Goal: Information Seeking & Learning: Learn about a topic

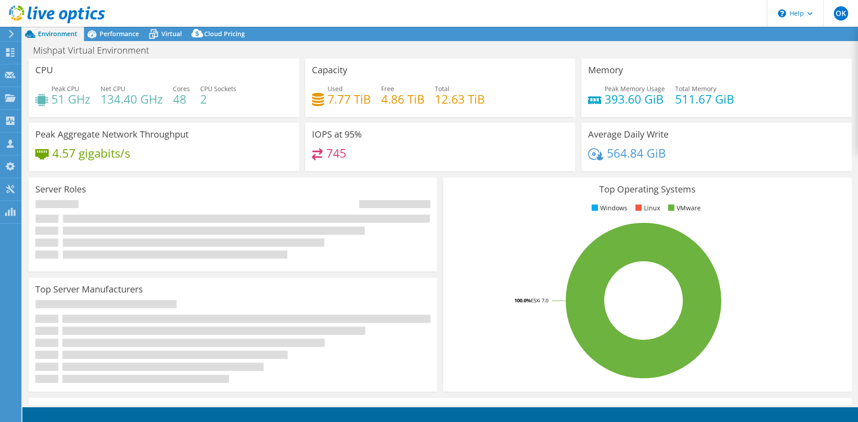
select select "USD"
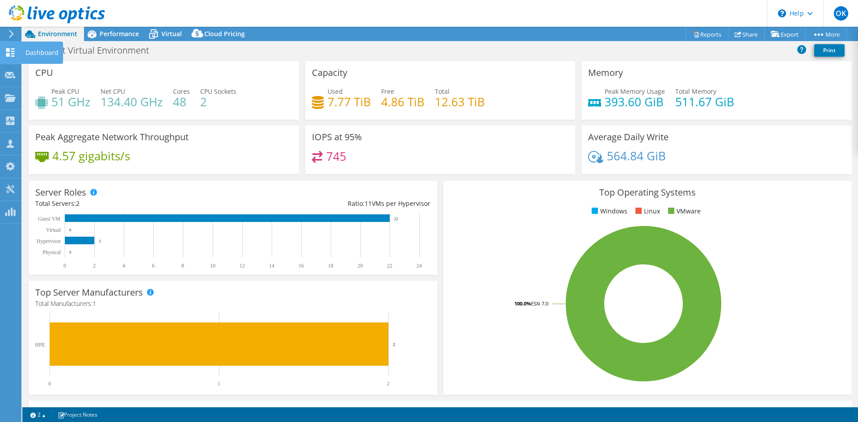
click at [9, 52] on icon at bounding box center [10, 52] width 11 height 8
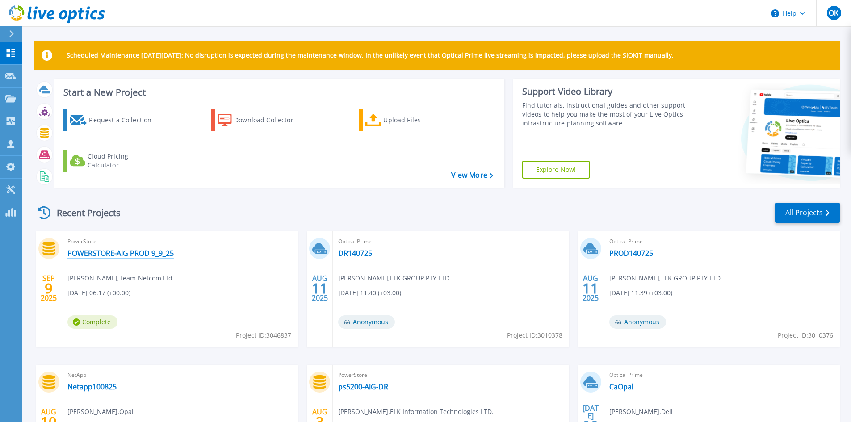
click at [138, 254] on link "POWERSTORE-AIG PROD 9_9_25" at bounding box center [120, 253] width 106 height 9
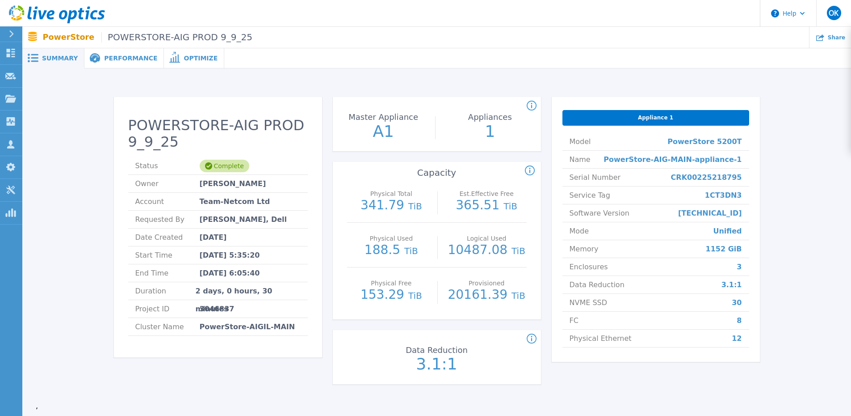
click at [113, 63] on div "Performance" at bounding box center [124, 58] width 80 height 20
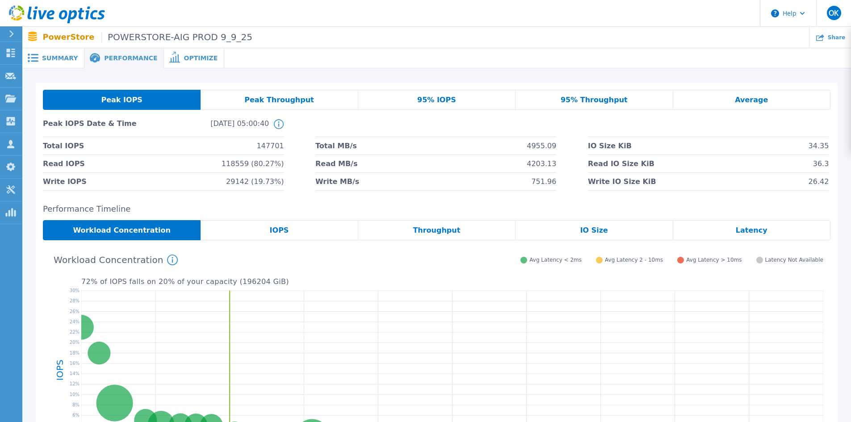
click at [282, 231] on span "IOPS" at bounding box center [279, 230] width 19 height 7
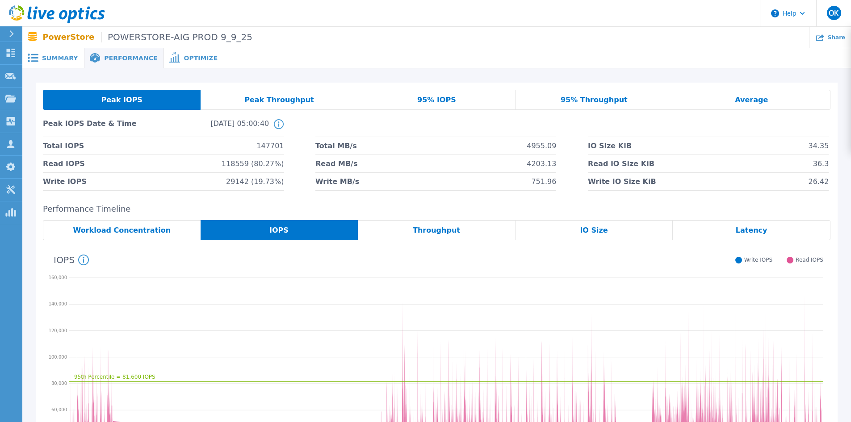
click at [459, 229] on div "Throughput" at bounding box center [437, 230] width 158 height 20
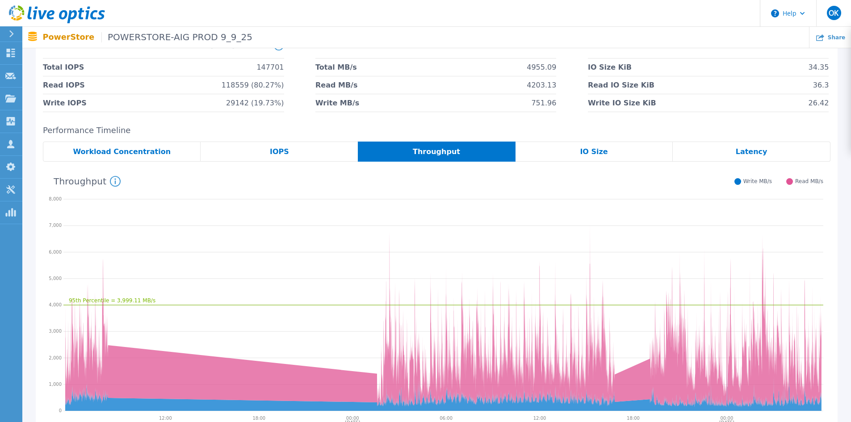
scroll to position [175, 0]
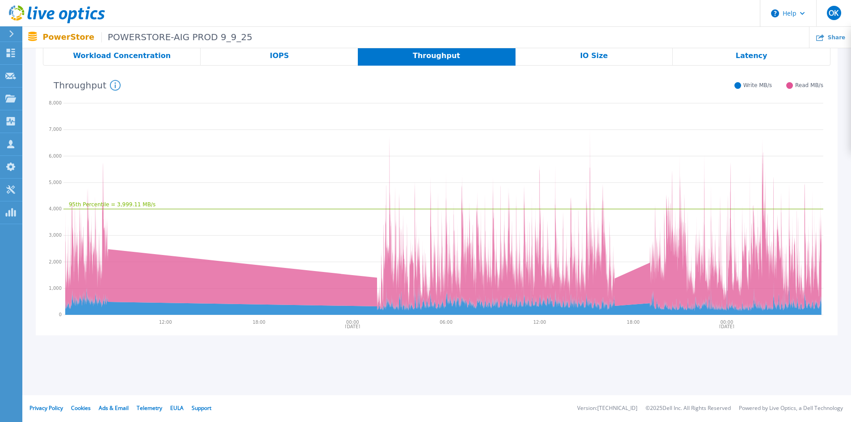
click at [593, 58] on span "IO Size" at bounding box center [594, 55] width 28 height 7
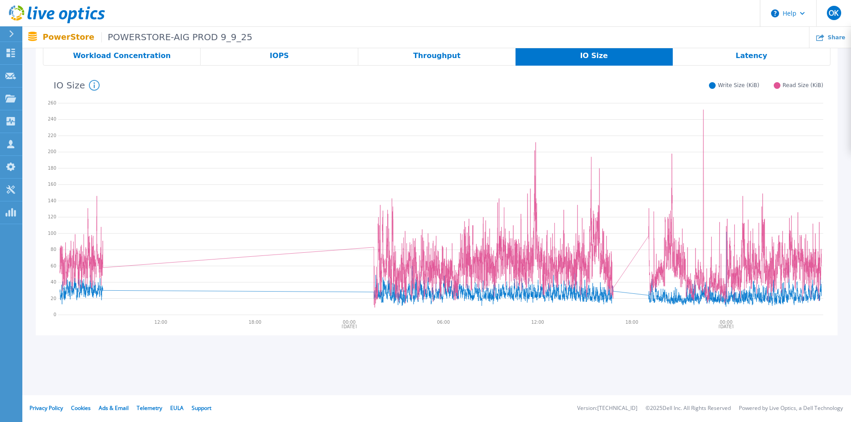
click at [743, 57] on span "Latency" at bounding box center [752, 55] width 32 height 7
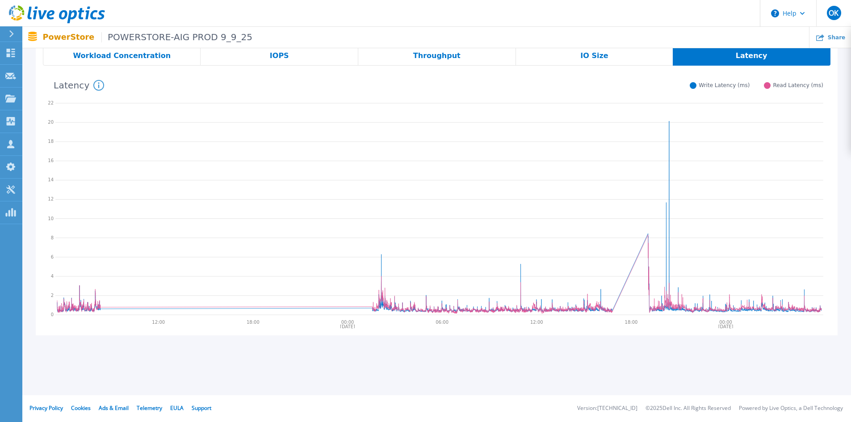
click at [132, 58] on span "Workload Concentration" at bounding box center [122, 55] width 98 height 7
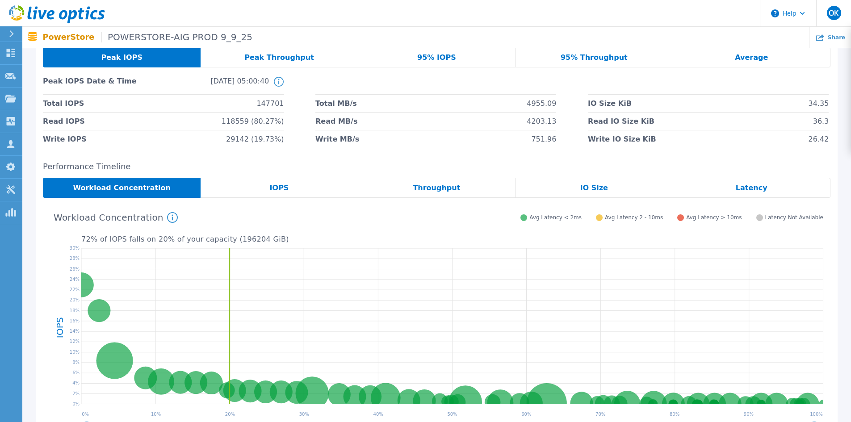
scroll to position [41, 0]
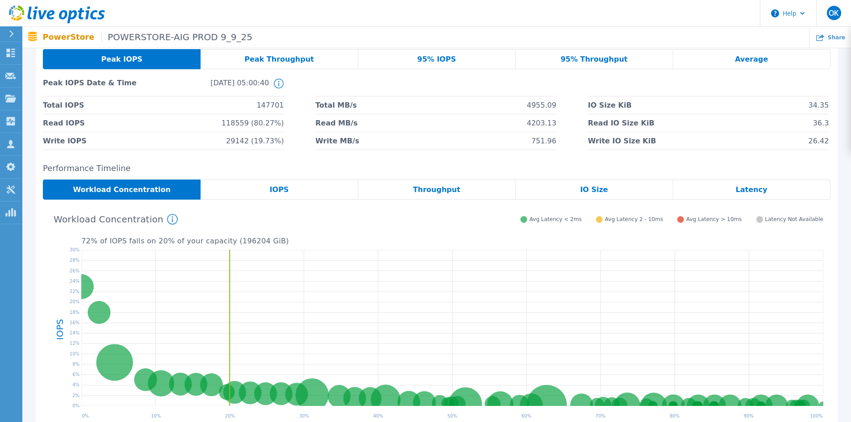
click at [277, 85] on icon at bounding box center [279, 84] width 10 height 10
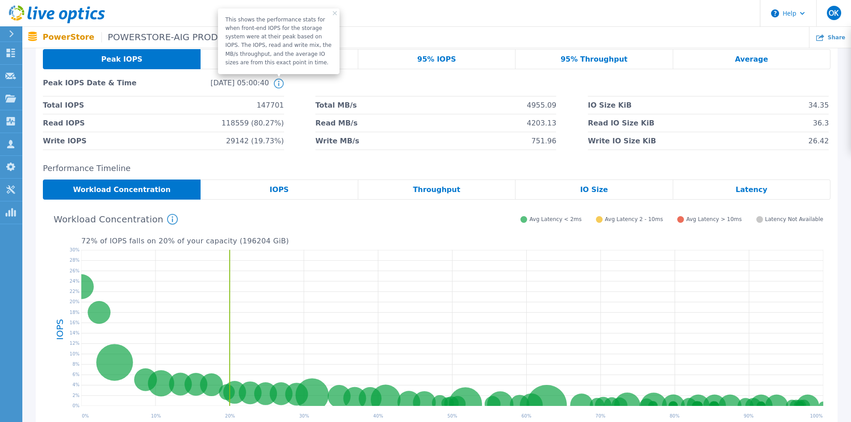
click at [277, 85] on icon at bounding box center [279, 84] width 10 height 10
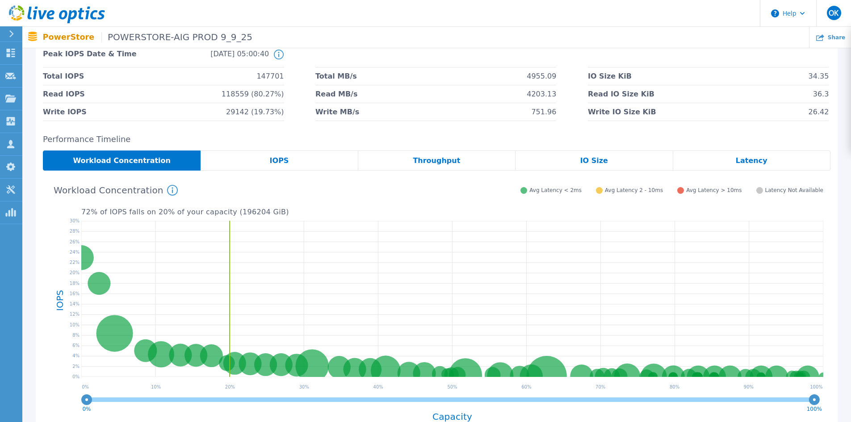
scroll to position [85, 0]
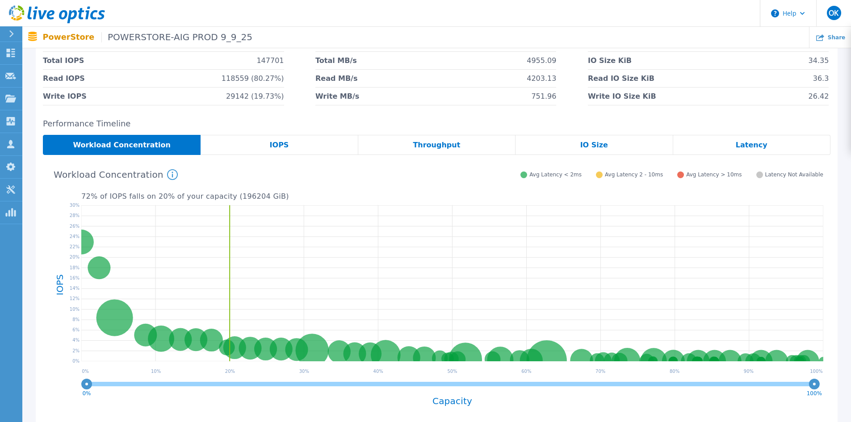
click at [167, 176] on icon at bounding box center [172, 174] width 11 height 11
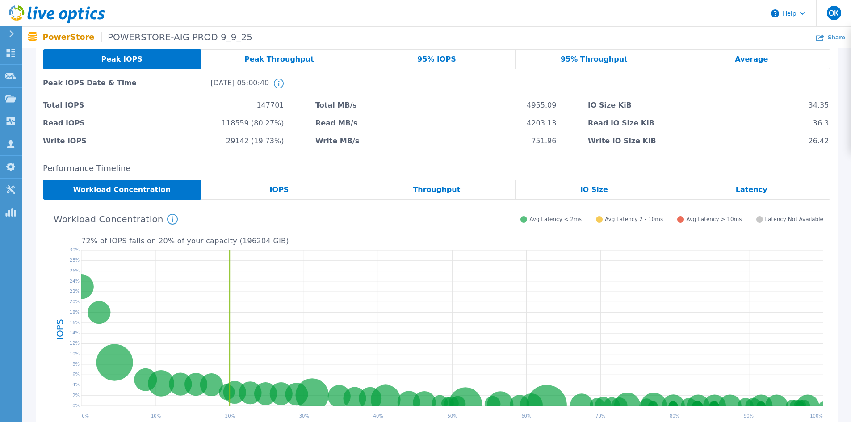
click at [290, 193] on div "IOPS" at bounding box center [279, 190] width 157 height 20
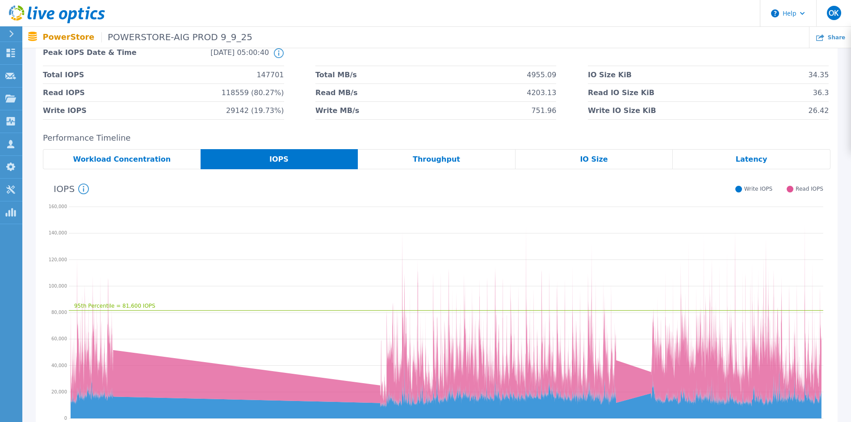
scroll to position [130, 0]
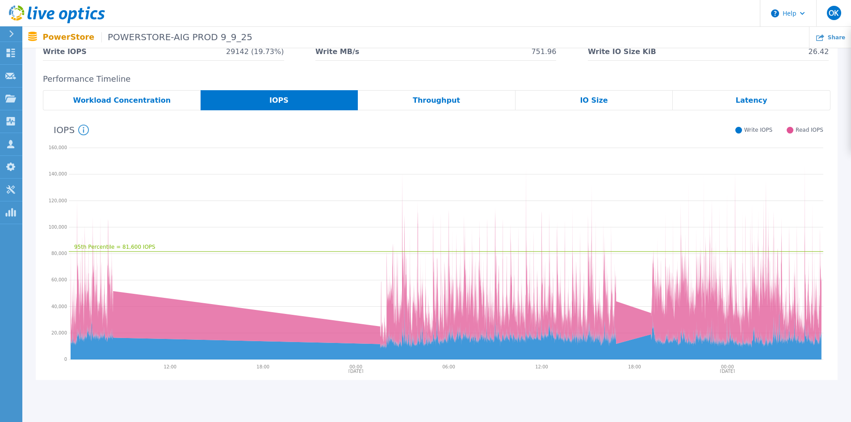
click at [730, 105] on div "Latency" at bounding box center [752, 100] width 158 height 20
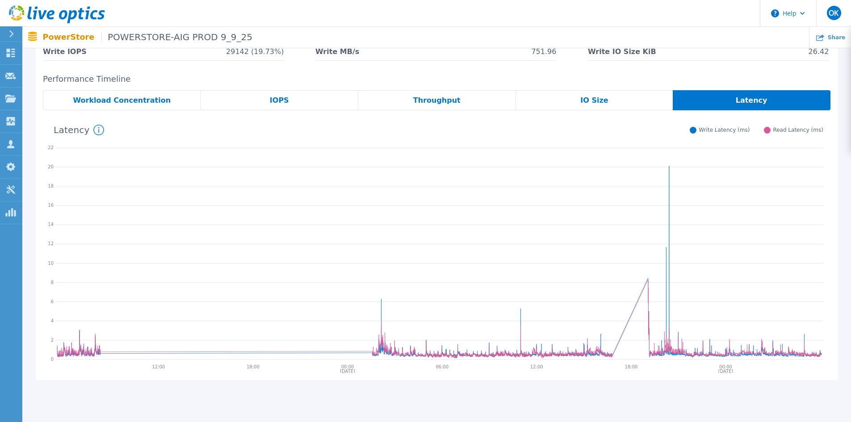
scroll to position [41, 0]
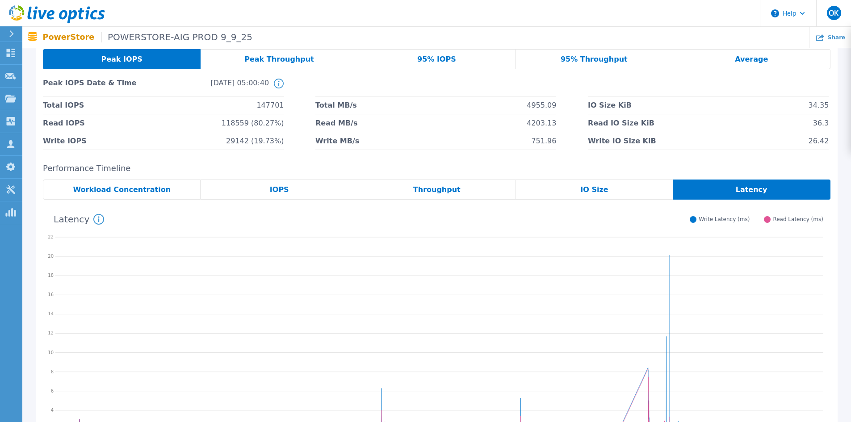
click at [596, 186] on span "IO Size" at bounding box center [594, 189] width 28 height 7
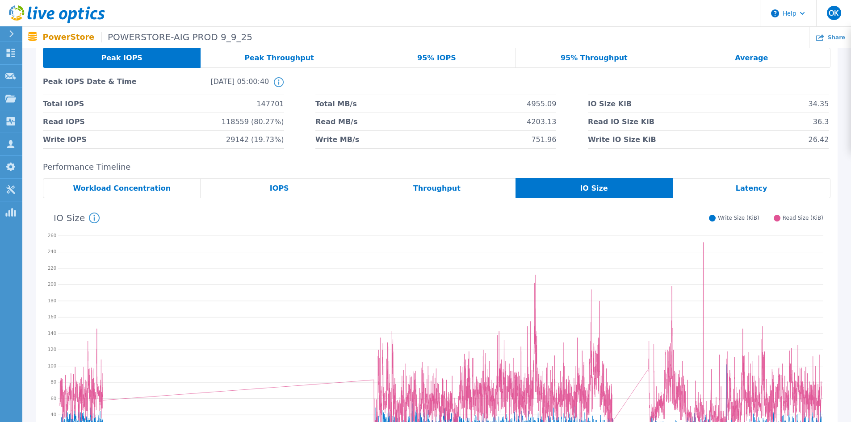
scroll to position [0, 0]
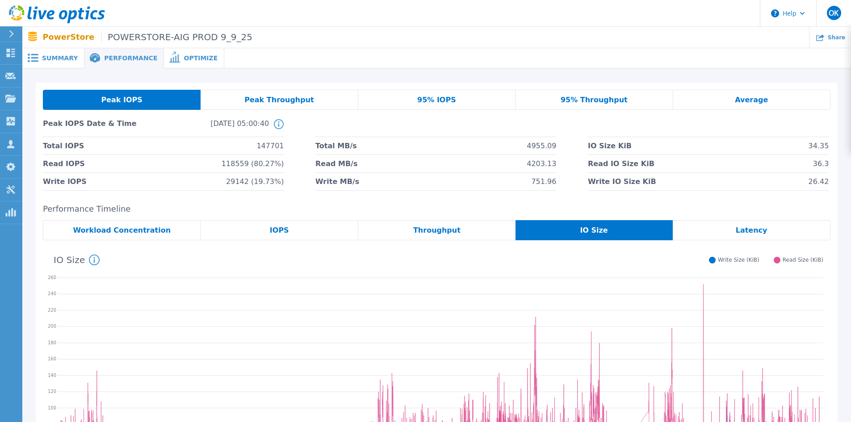
click at [289, 104] on div "Peak Throughput" at bounding box center [279, 100] width 157 height 20
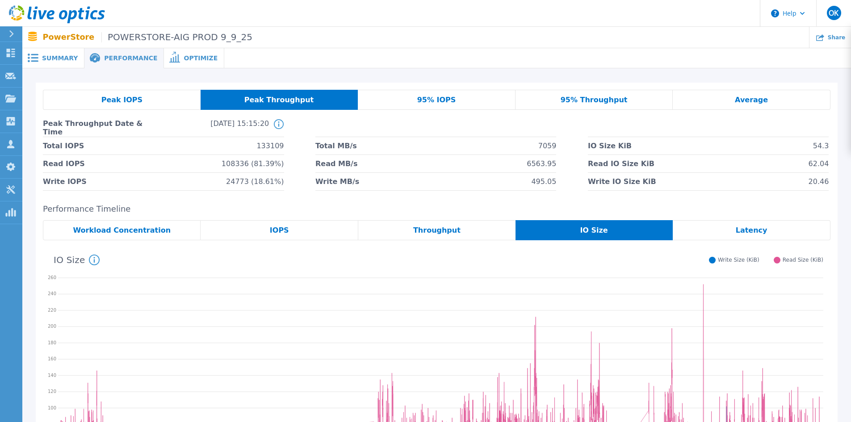
click at [435, 97] on span "95% IOPS" at bounding box center [436, 100] width 39 height 7
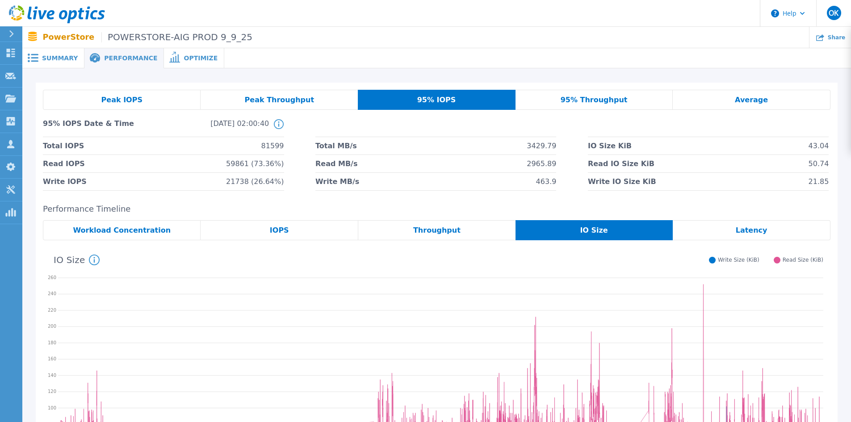
click at [575, 98] on span "95% Throughput" at bounding box center [594, 100] width 67 height 7
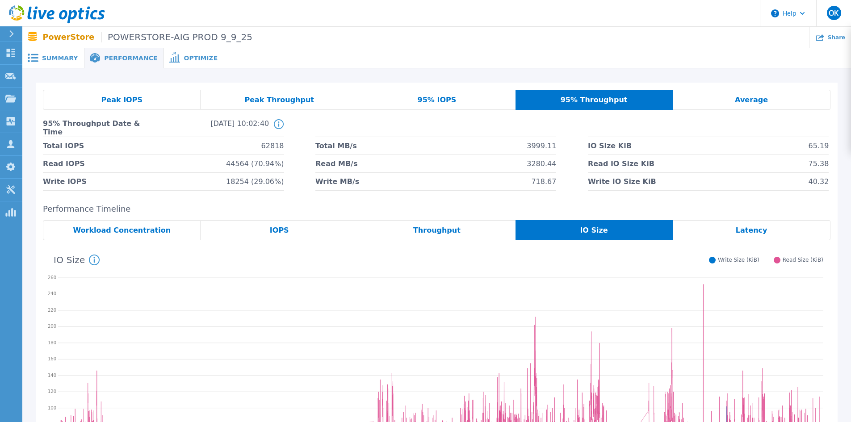
click at [762, 103] on span "Average" at bounding box center [751, 100] width 33 height 7
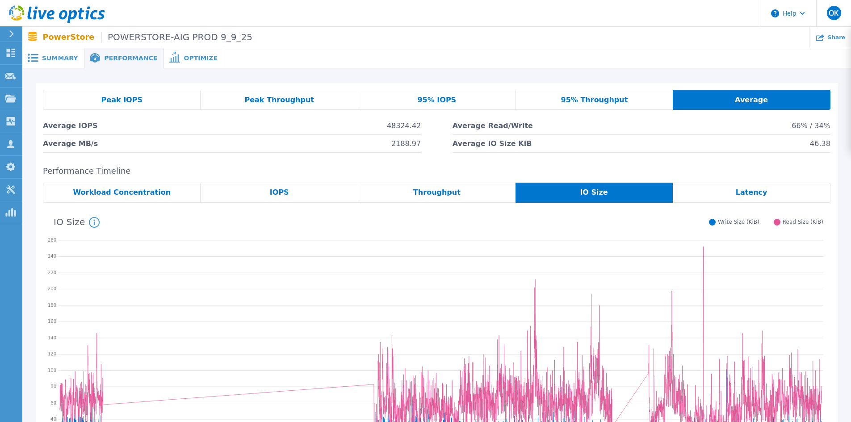
click at [184, 56] on span "Optimize" at bounding box center [201, 58] width 34 height 6
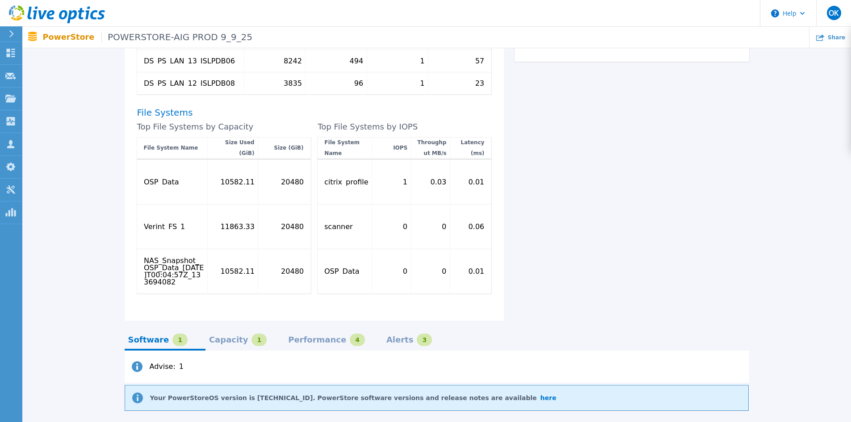
scroll to position [536, 0]
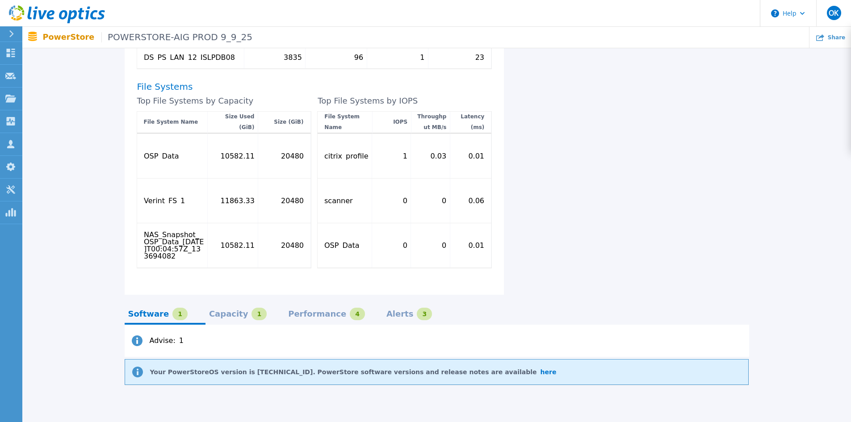
click at [304, 311] on div "Performance" at bounding box center [317, 314] width 58 height 7
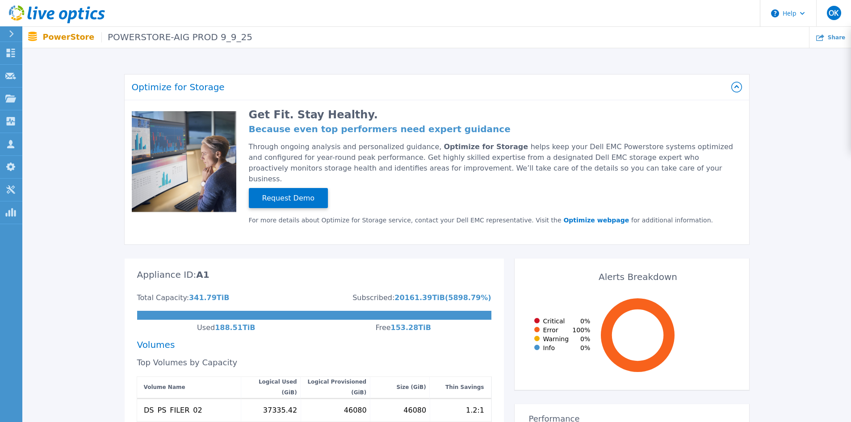
scroll to position [0, 0]
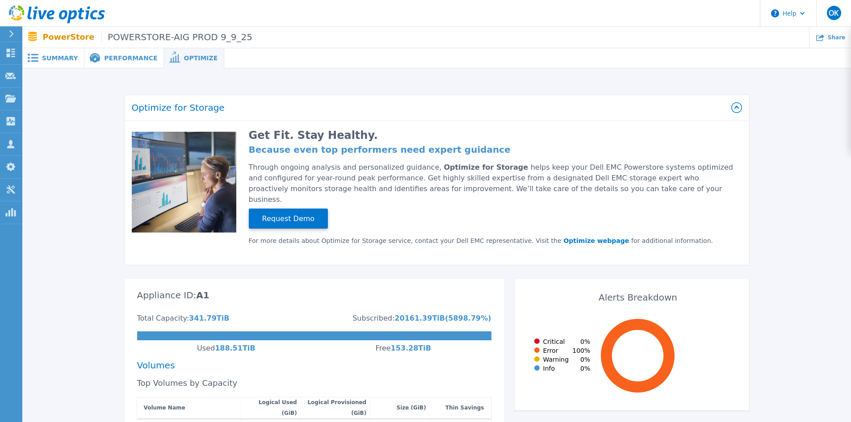
drag, startPoint x: 65, startPoint y: 51, endPoint x: 74, endPoint y: 63, distance: 14.8
click at [65, 51] on div "Summary" at bounding box center [53, 58] width 62 height 20
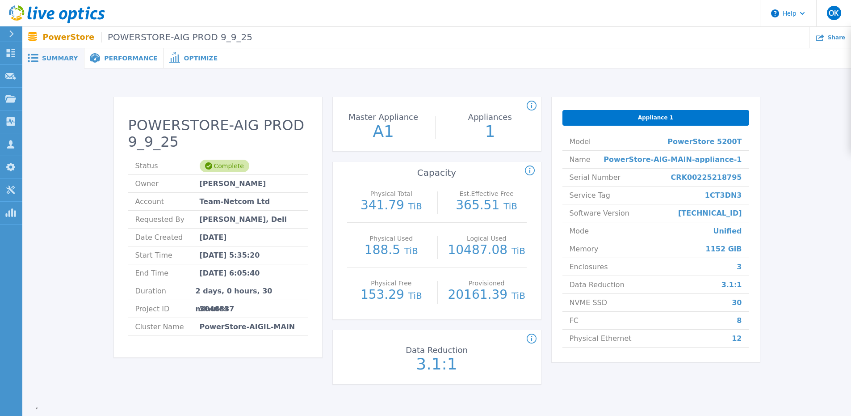
click at [177, 63] on div "Optimize" at bounding box center [194, 58] width 60 height 20
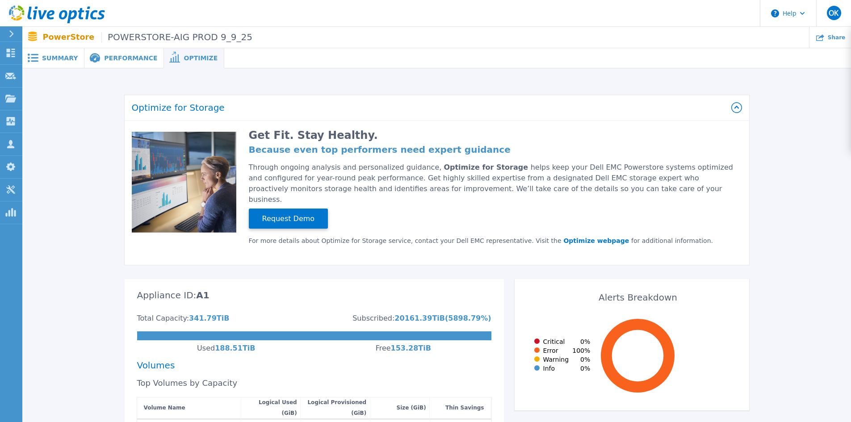
click at [107, 60] on span "Performance" at bounding box center [130, 58] width 53 height 6
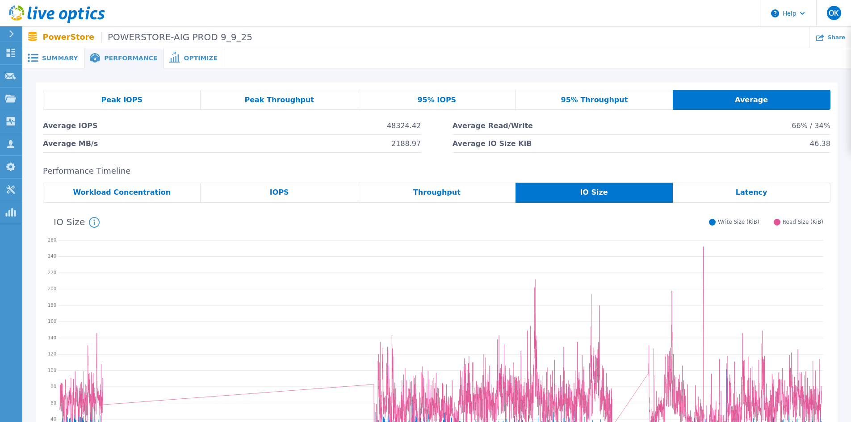
click at [50, 63] on div "Summary" at bounding box center [53, 58] width 62 height 20
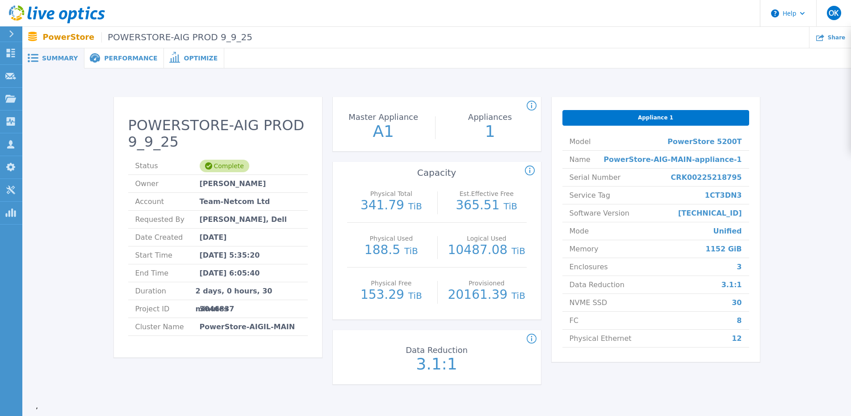
click at [105, 62] on div "Performance" at bounding box center [124, 58] width 80 height 20
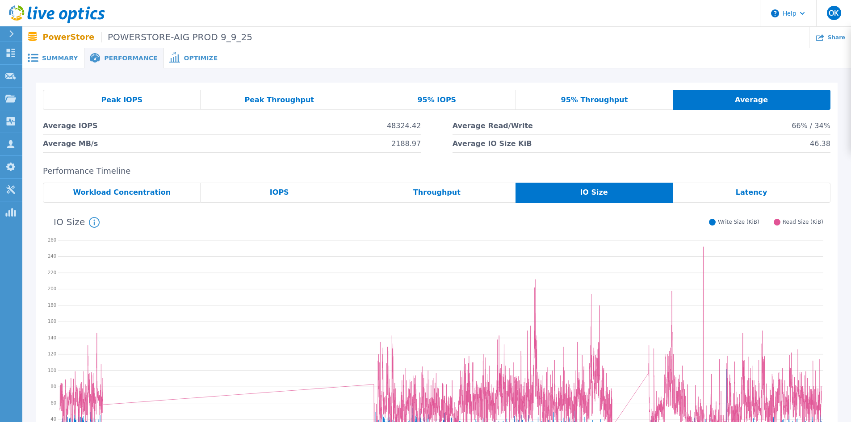
click at [129, 195] on span "Workload Concentration" at bounding box center [122, 192] width 98 height 7
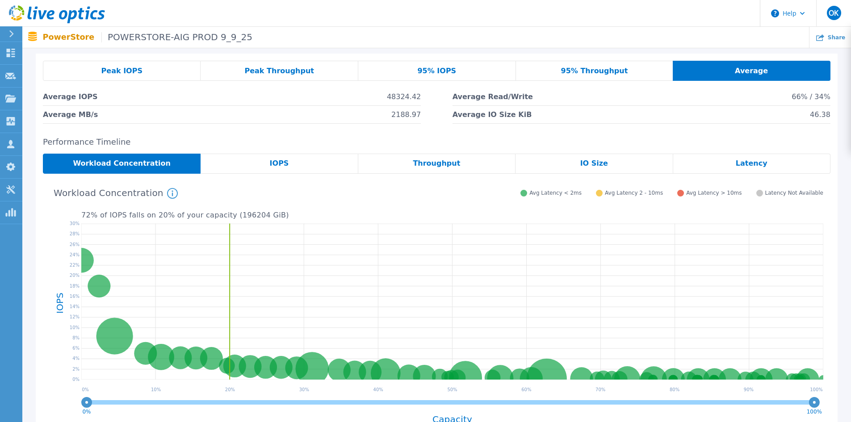
scroll to position [45, 0]
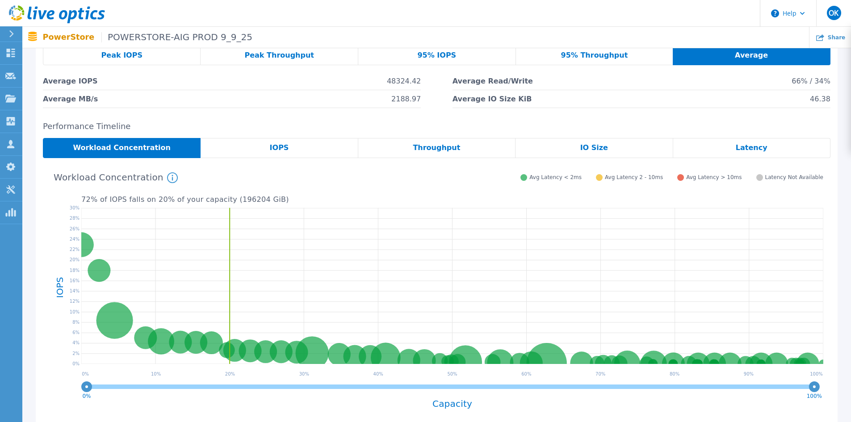
click at [279, 152] on div "IOPS" at bounding box center [279, 148] width 157 height 20
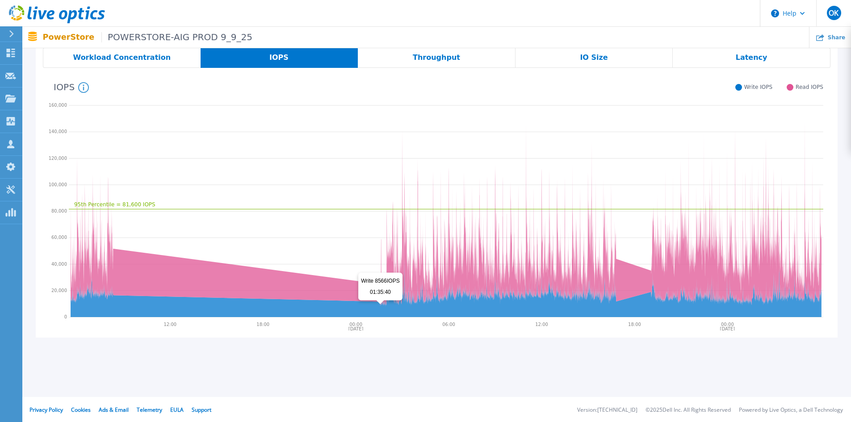
scroll to position [0, 0]
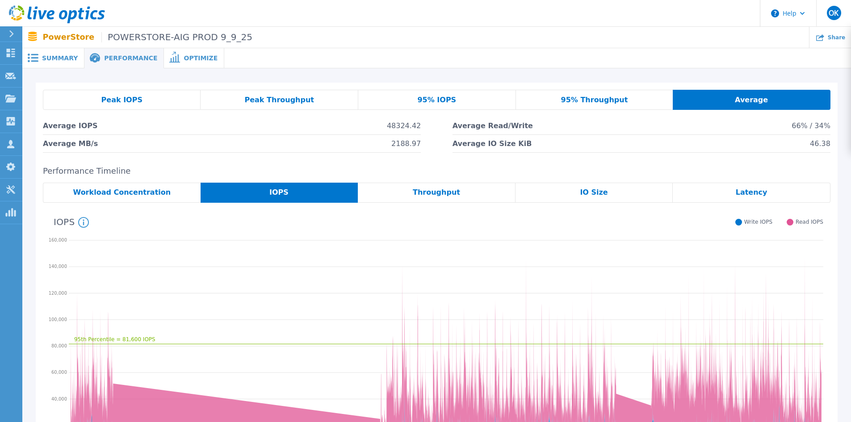
click at [143, 193] on span "Workload Concentration" at bounding box center [122, 192] width 98 height 7
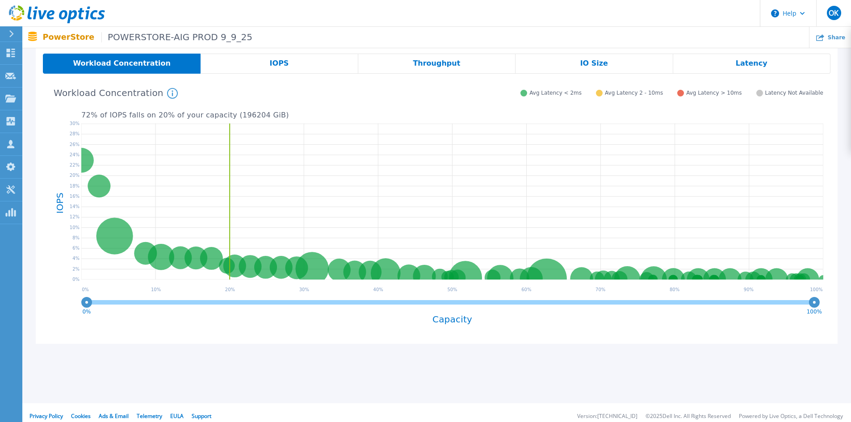
scroll to position [134, 0]
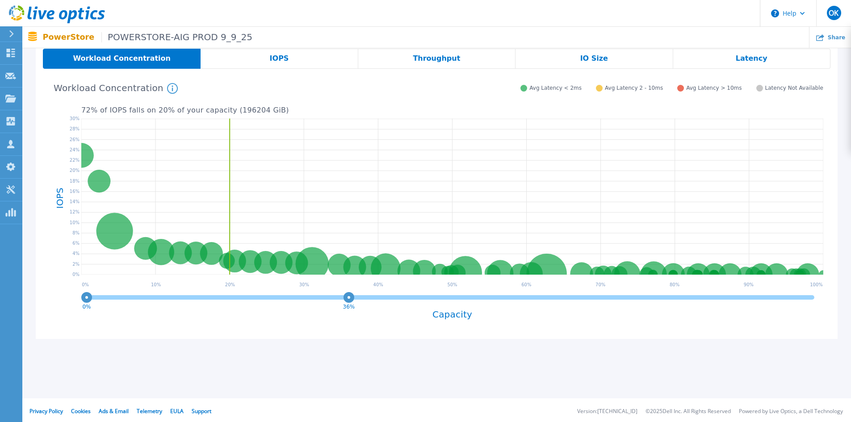
drag, startPoint x: 781, startPoint y: 301, endPoint x: 345, endPoint y: 311, distance: 436.6
click at [345, 311] on div "0% 36% Capacity" at bounding box center [452, 311] width 742 height 41
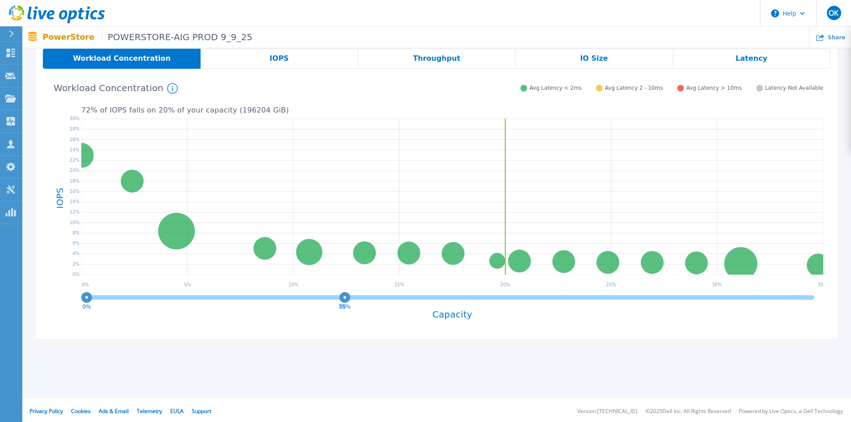
drag, startPoint x: 345, startPoint y: 307, endPoint x: 322, endPoint y: 303, distance: 23.7
click at [314, 302] on icon "0% 35%" at bounding box center [452, 300] width 742 height 18
click at [332, 298] on circle at bounding box center [332, 297] width 7 height 7
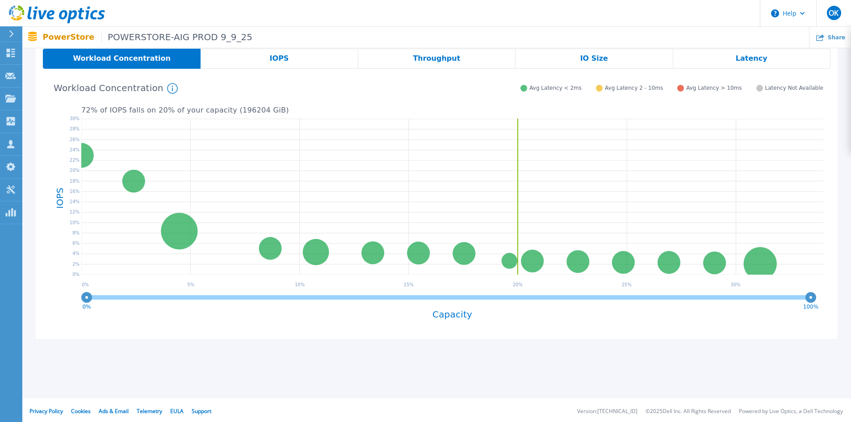
drag, startPoint x: 332, startPoint y: 299, endPoint x: 857, endPoint y: 299, distance: 525.4
click at [851, 262] on html "Help OK Channel Partner Oleg Kovalev oleg@elk-group.com ELK GROUP PTY LTD My Pr…" at bounding box center [425, 64] width 851 height 396
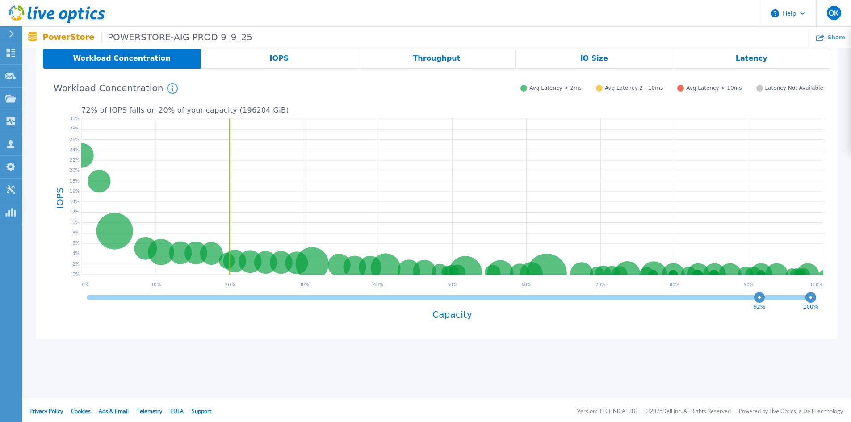
drag, startPoint x: 87, startPoint y: 299, endPoint x: 760, endPoint y: 312, distance: 672.6
click at [760, 312] on div "92% 100% Capacity" at bounding box center [452, 311] width 742 height 41
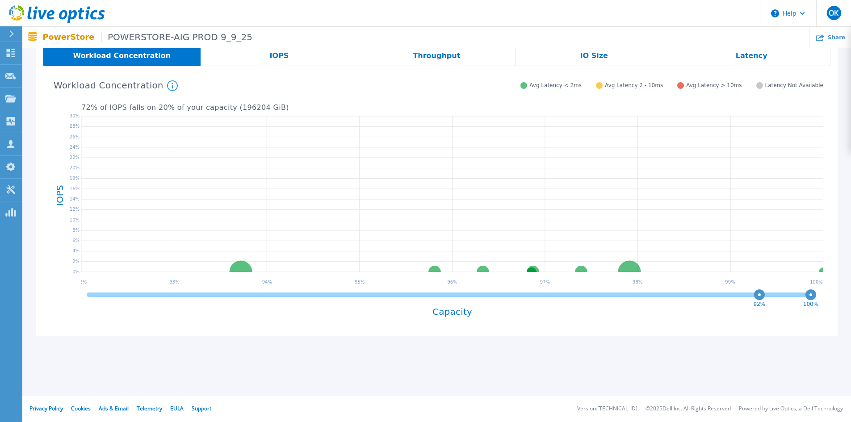
scroll to position [137, 0]
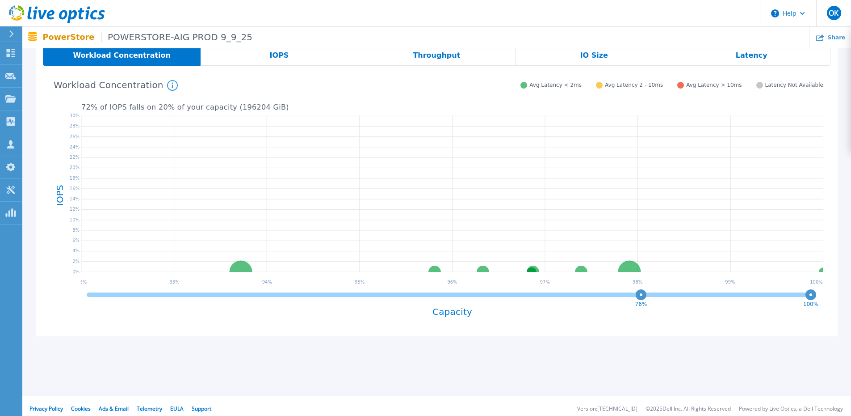
drag, startPoint x: 737, startPoint y: 296, endPoint x: 641, endPoint y: 296, distance: 96.5
click at [641, 297] on circle at bounding box center [641, 294] width 7 height 7
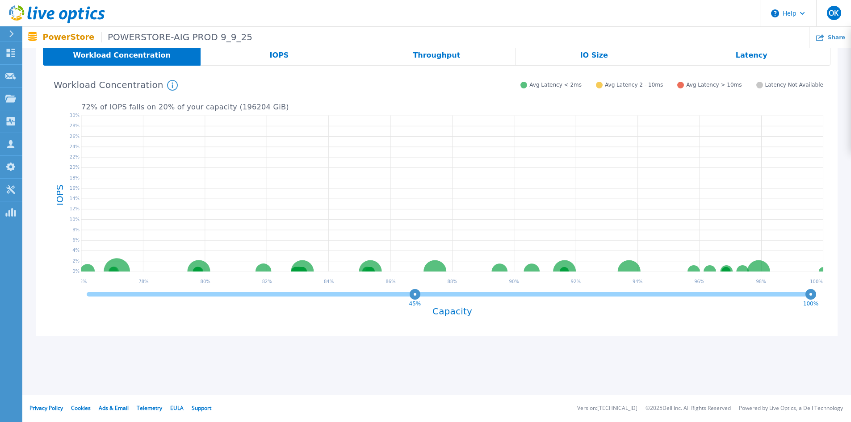
drag, startPoint x: 639, startPoint y: 294, endPoint x: 414, endPoint y: 293, distance: 225.2
click at [412, 292] on circle at bounding box center [415, 294] width 7 height 7
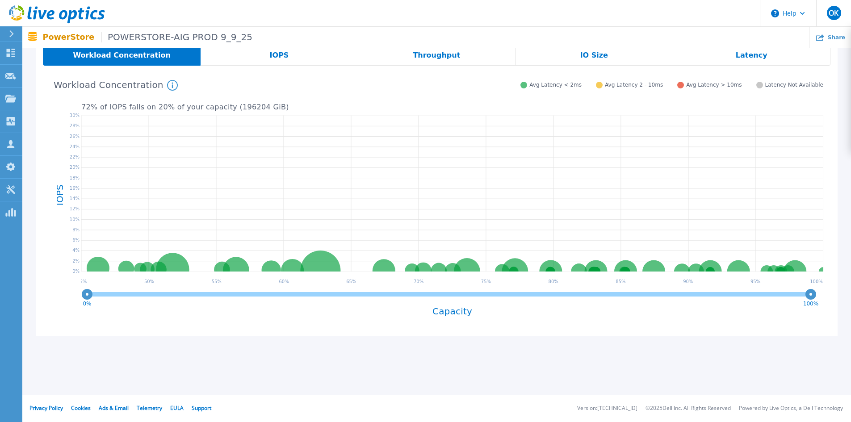
drag, startPoint x: 357, startPoint y: 294, endPoint x: 62, endPoint y: 293, distance: 294.9
click at [62, 293] on div "PowerStore-AIG-MAIN-appliance-1 DS_PS_WINS_02 20480 GiB 0.18 % of total IOPS 0.…" at bounding box center [437, 201] width 788 height 256
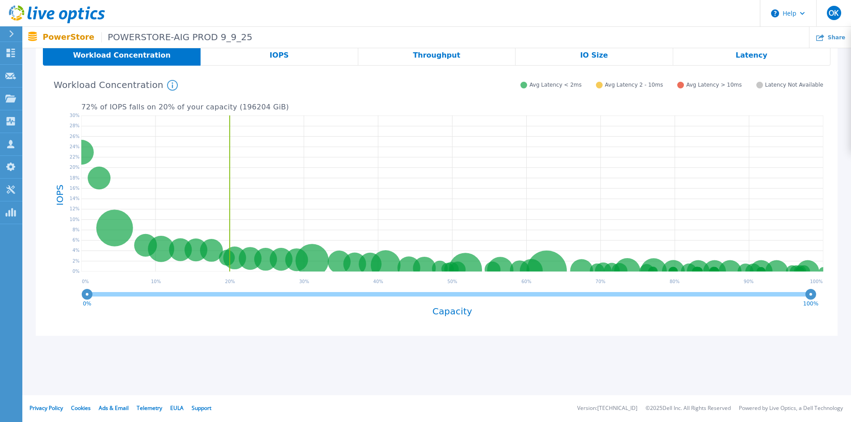
click at [749, 59] on span "Latency" at bounding box center [752, 55] width 32 height 7
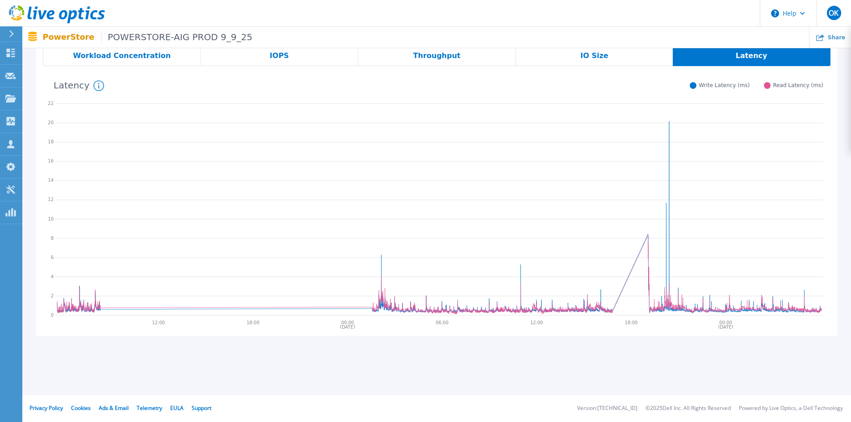
scroll to position [137, 0]
click at [669, 123] on icon at bounding box center [439, 123] width 768 height 0
click at [591, 52] on span "IO Size" at bounding box center [594, 55] width 28 height 7
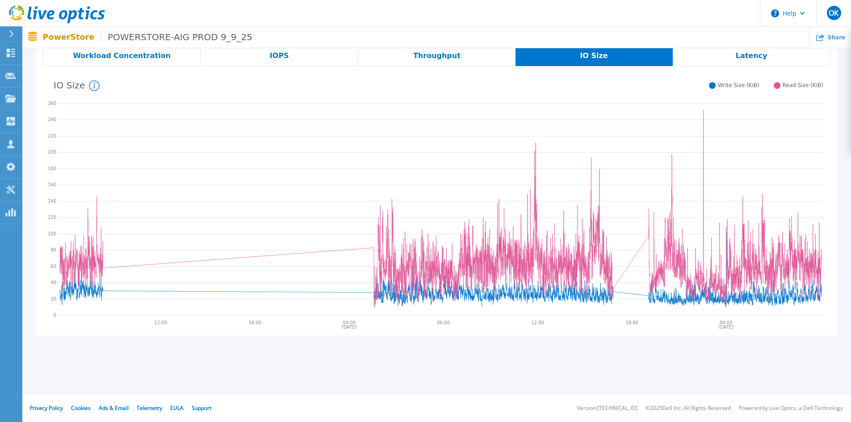
click at [446, 59] on span "Throughput" at bounding box center [436, 55] width 47 height 7
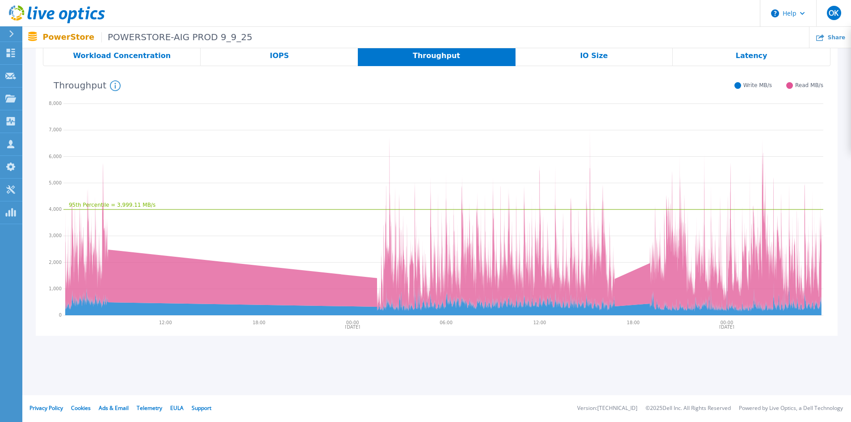
click at [150, 59] on span "Workload Concentration" at bounding box center [122, 55] width 98 height 7
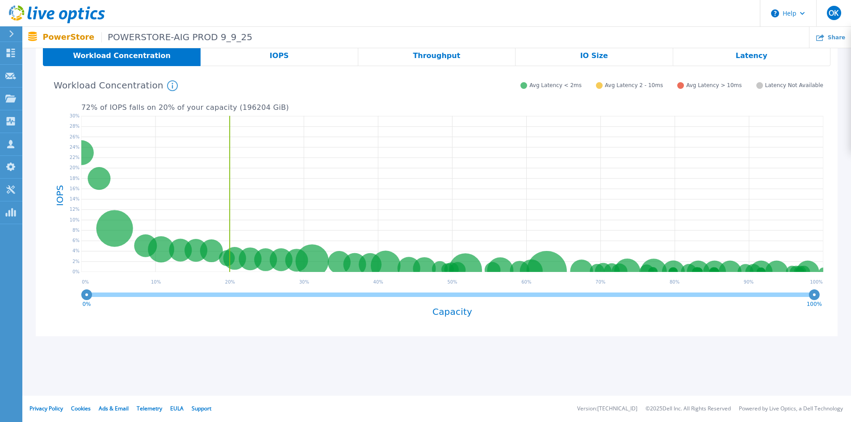
scroll to position [137, 0]
click at [252, 55] on div "IOPS" at bounding box center [279, 56] width 157 height 20
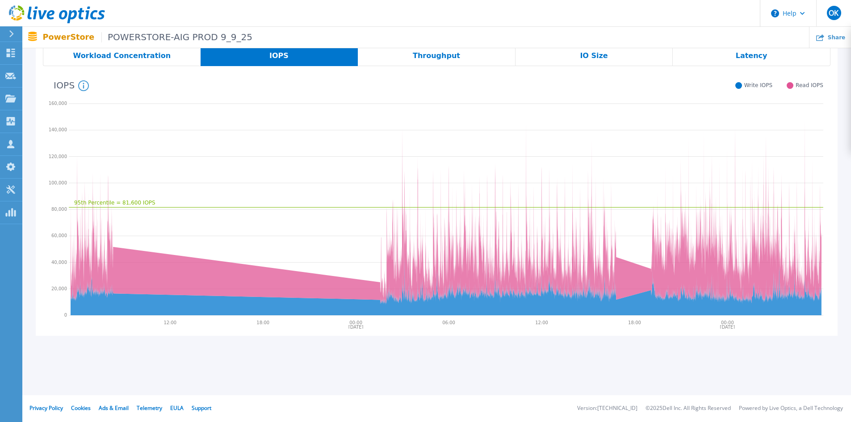
scroll to position [137, 0]
click at [471, 55] on div "Throughput" at bounding box center [437, 56] width 158 height 20
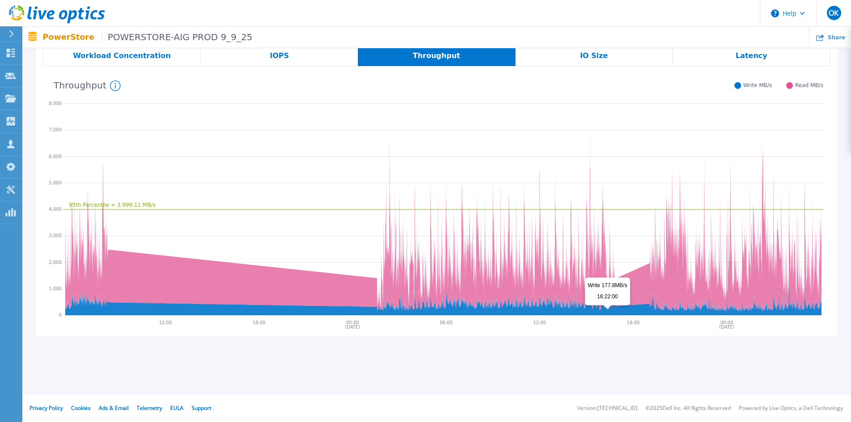
drag, startPoint x: 711, startPoint y: 311, endPoint x: 597, endPoint y: 310, distance: 114.4
click at [597, 311] on icon at bounding box center [443, 292] width 756 height 46
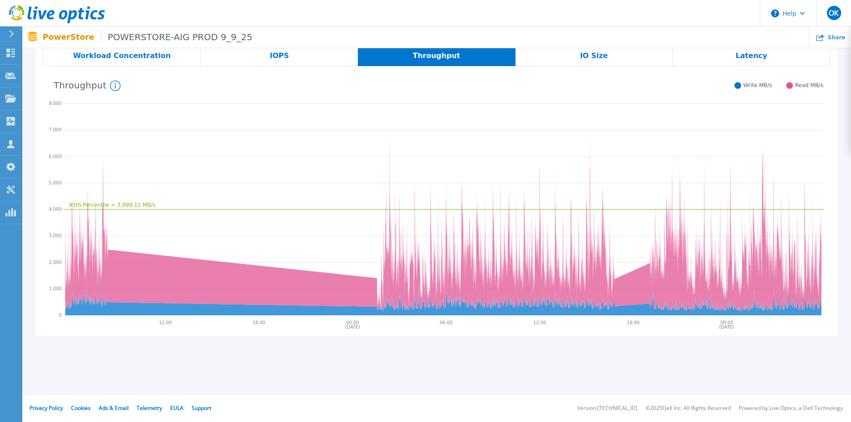
drag, startPoint x: 363, startPoint y: 193, endPoint x: 465, endPoint y: 200, distance: 102.1
click at [466, 200] on icon "95th Percentile = 3,999.11 MB/s" at bounding box center [443, 208] width 760 height 223
drag, startPoint x: 141, startPoint y: 269, endPoint x: 328, endPoint y: 263, distance: 186.4
click at [261, 270] on icon at bounding box center [443, 220] width 756 height 184
click at [284, 57] on span "IOPS" at bounding box center [279, 55] width 19 height 7
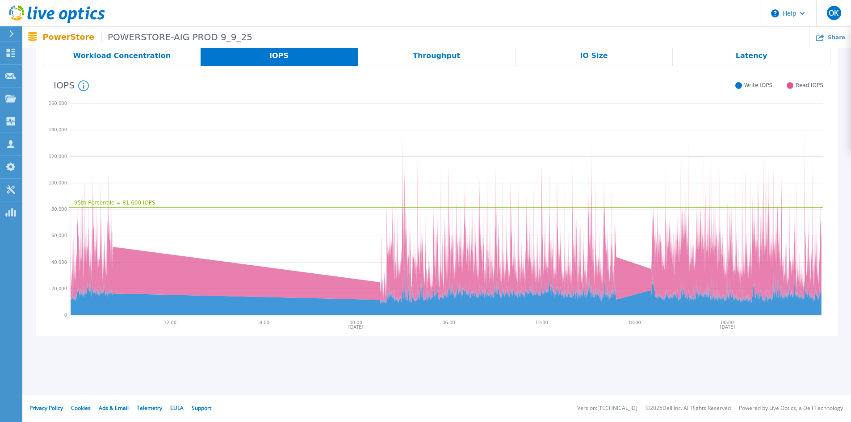
click at [591, 59] on span "IO Size" at bounding box center [594, 55] width 28 height 7
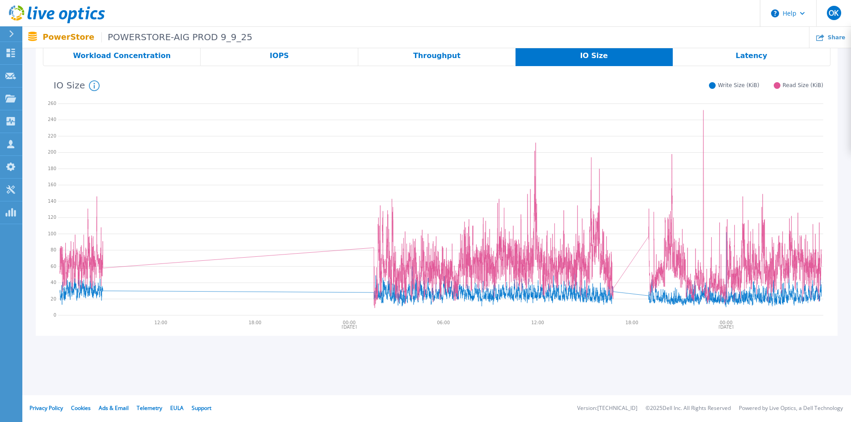
click at [143, 54] on span "Workload Concentration" at bounding box center [122, 55] width 98 height 7
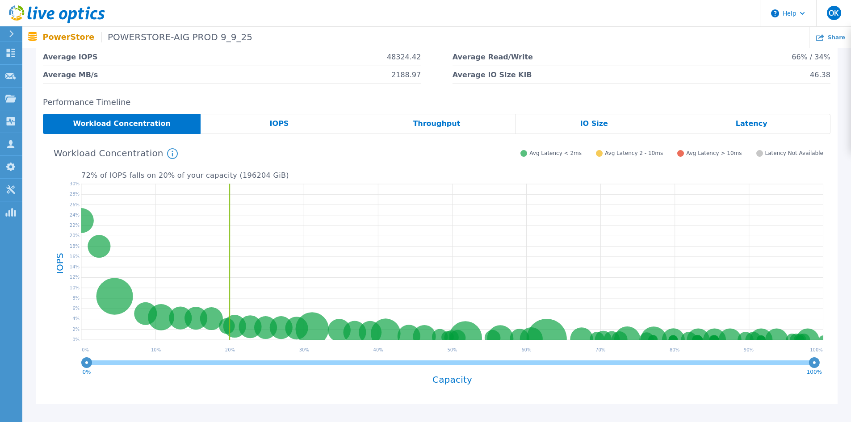
scroll to position [0, 0]
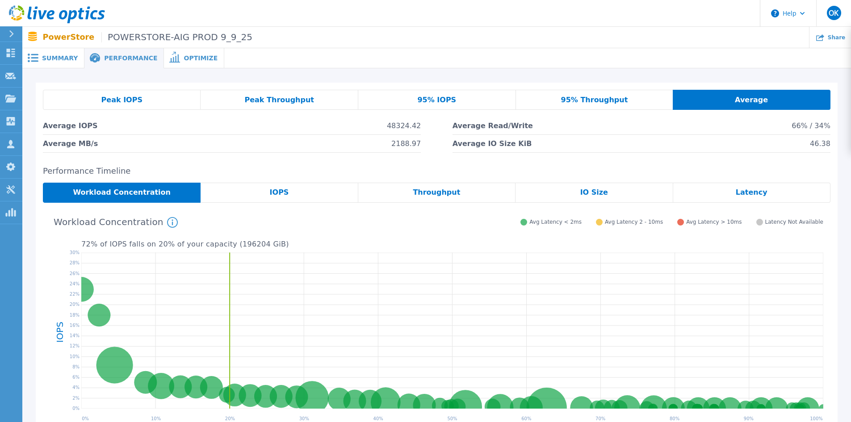
click at [122, 103] on span "Peak IOPS" at bounding box center [121, 100] width 41 height 7
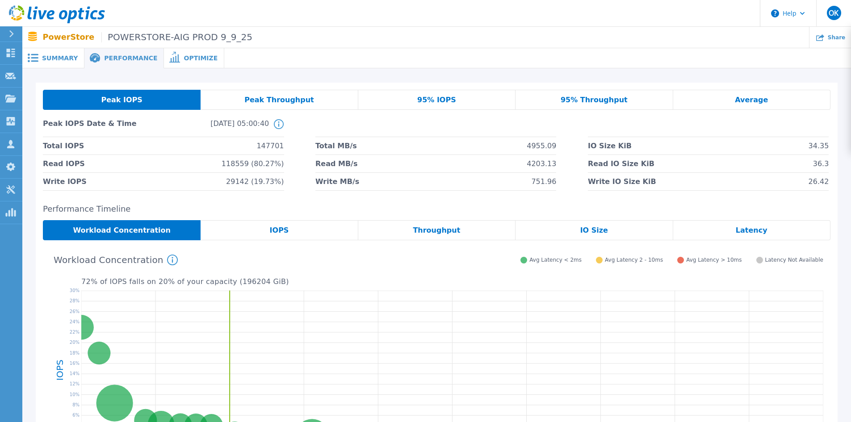
click at [285, 99] on span "Peak Throughput" at bounding box center [279, 100] width 70 height 7
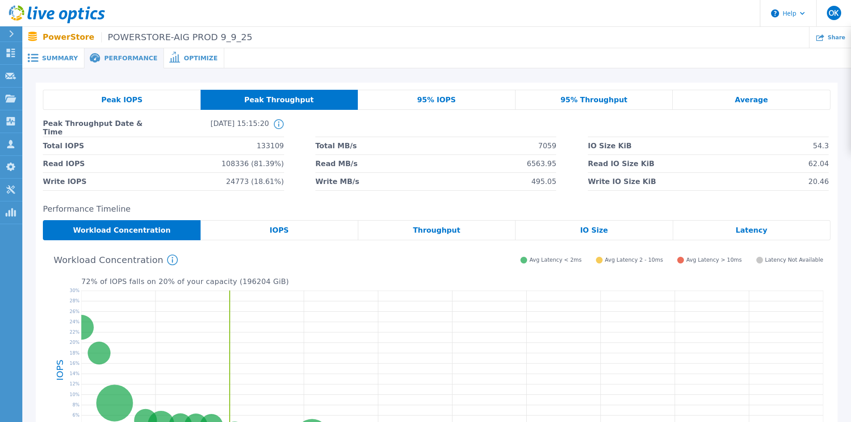
click at [440, 99] on span "95% IOPS" at bounding box center [436, 100] width 39 height 7
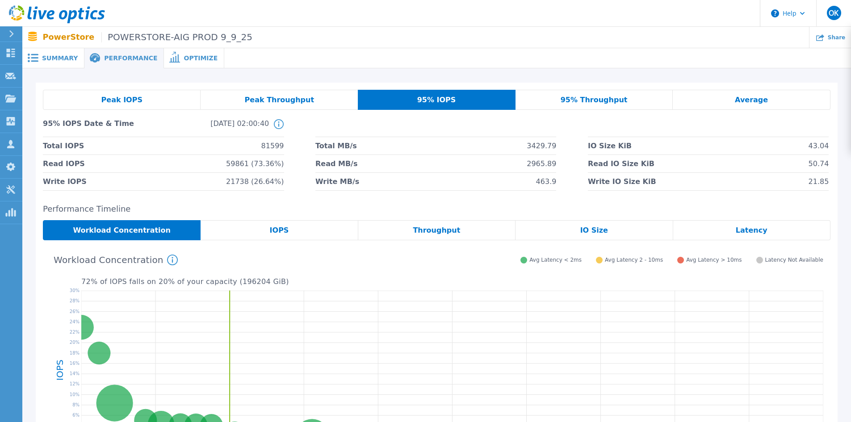
click at [594, 101] on span "95% Throughput" at bounding box center [594, 100] width 67 height 7
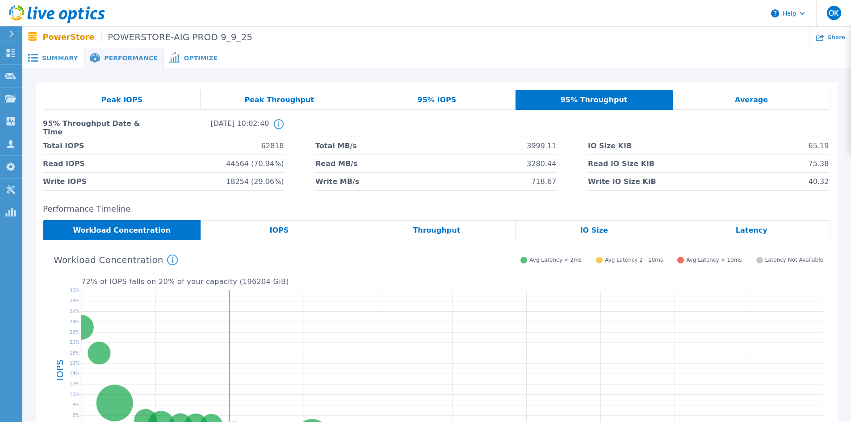
click at [762, 104] on span "Average" at bounding box center [751, 100] width 33 height 7
